Goal: Task Accomplishment & Management: Use online tool/utility

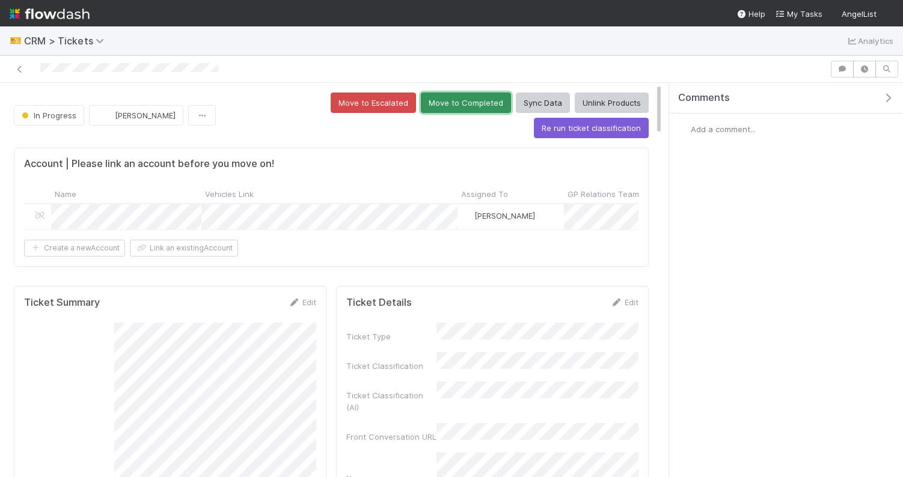
click at [421, 103] on button "Move to Completed" at bounding box center [466, 103] width 90 height 20
